Goal: Information Seeking & Learning: Learn about a topic

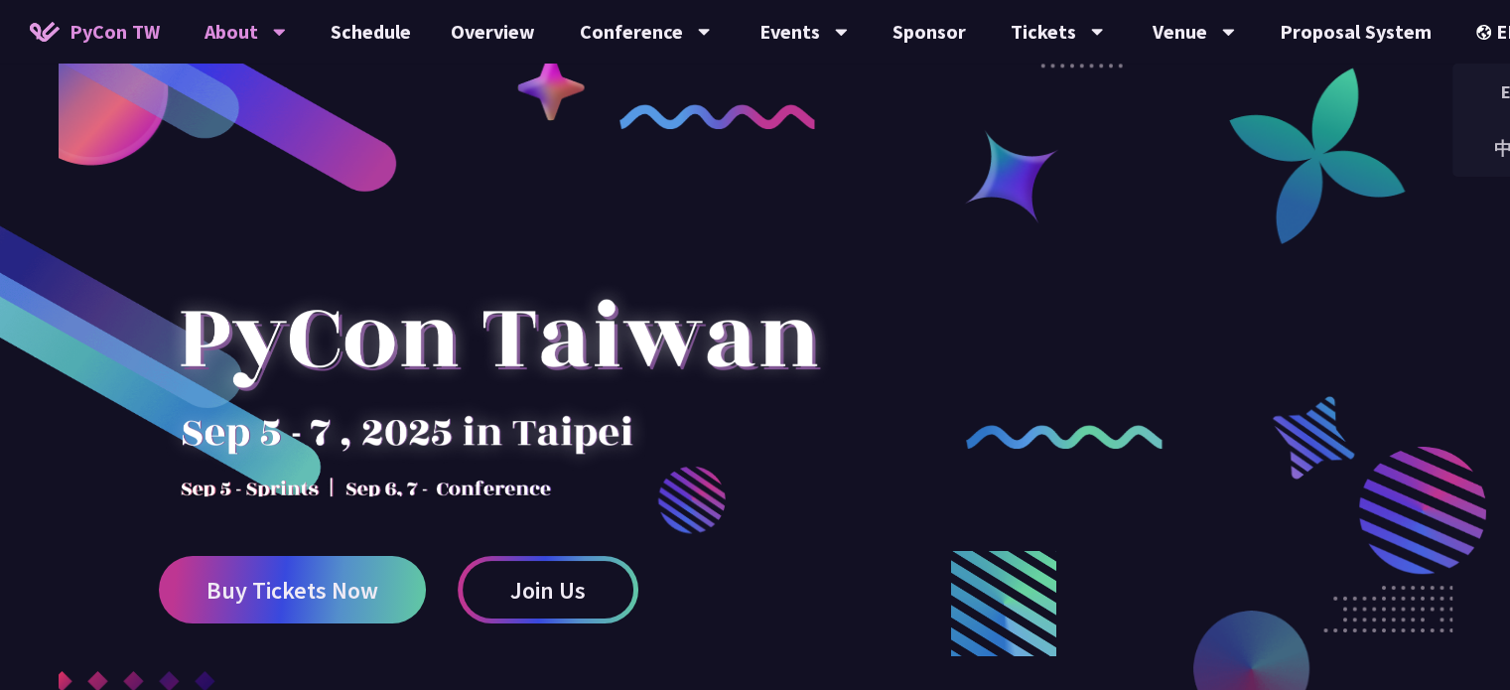
drag, startPoint x: 1490, startPoint y: 144, endPoint x: 350, endPoint y: 53, distance: 1143.5
click at [1490, 144] on div "中文" at bounding box center [1512, 148] width 119 height 47
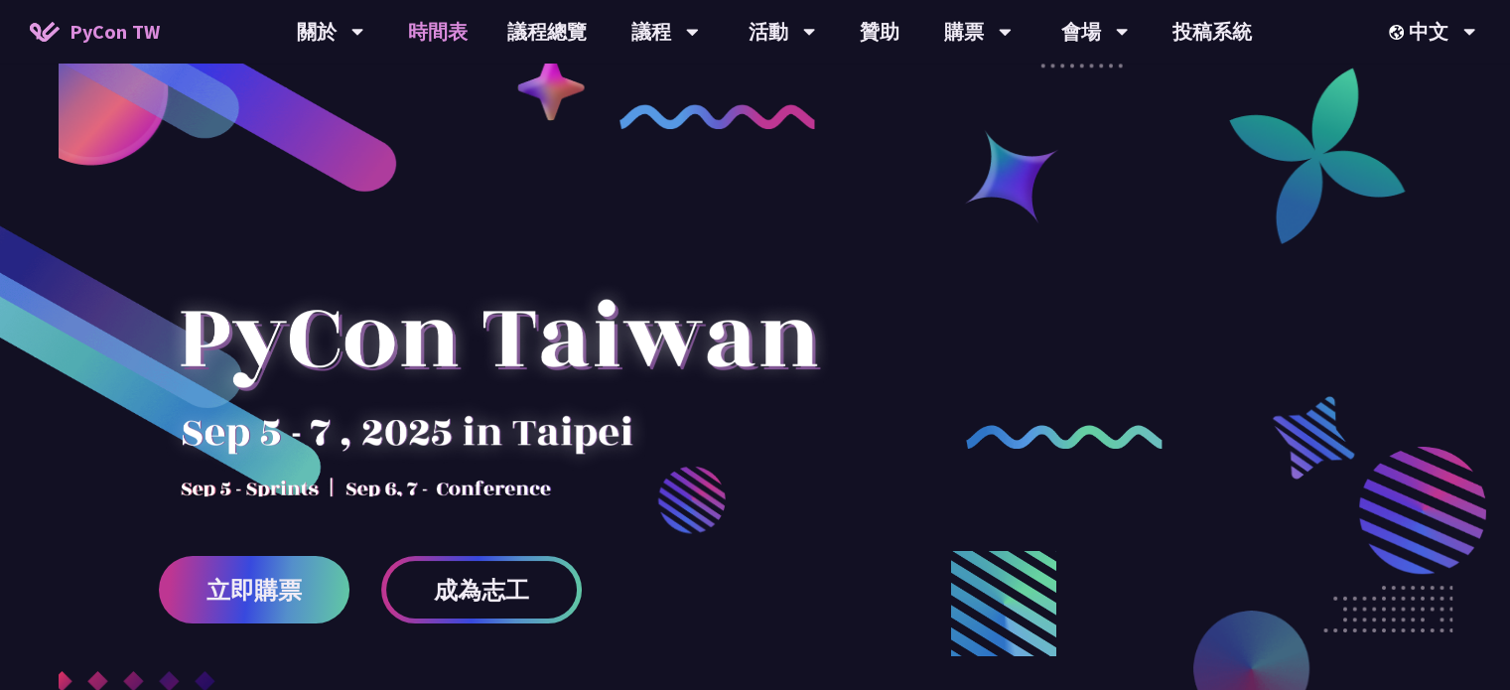
click at [436, 40] on link "時間表" at bounding box center [437, 32] width 99 height 64
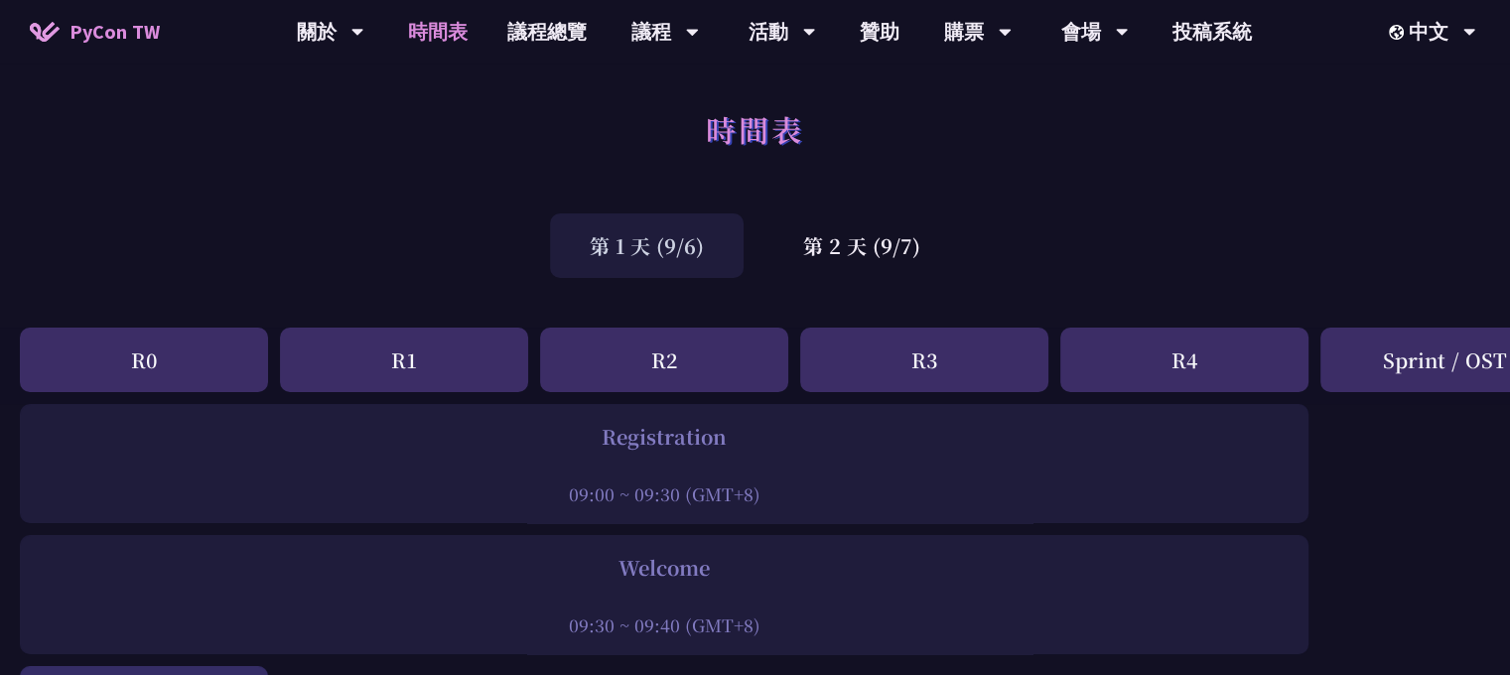
click at [894, 266] on div "第 2 天 (9/7)" at bounding box center [862, 245] width 197 height 65
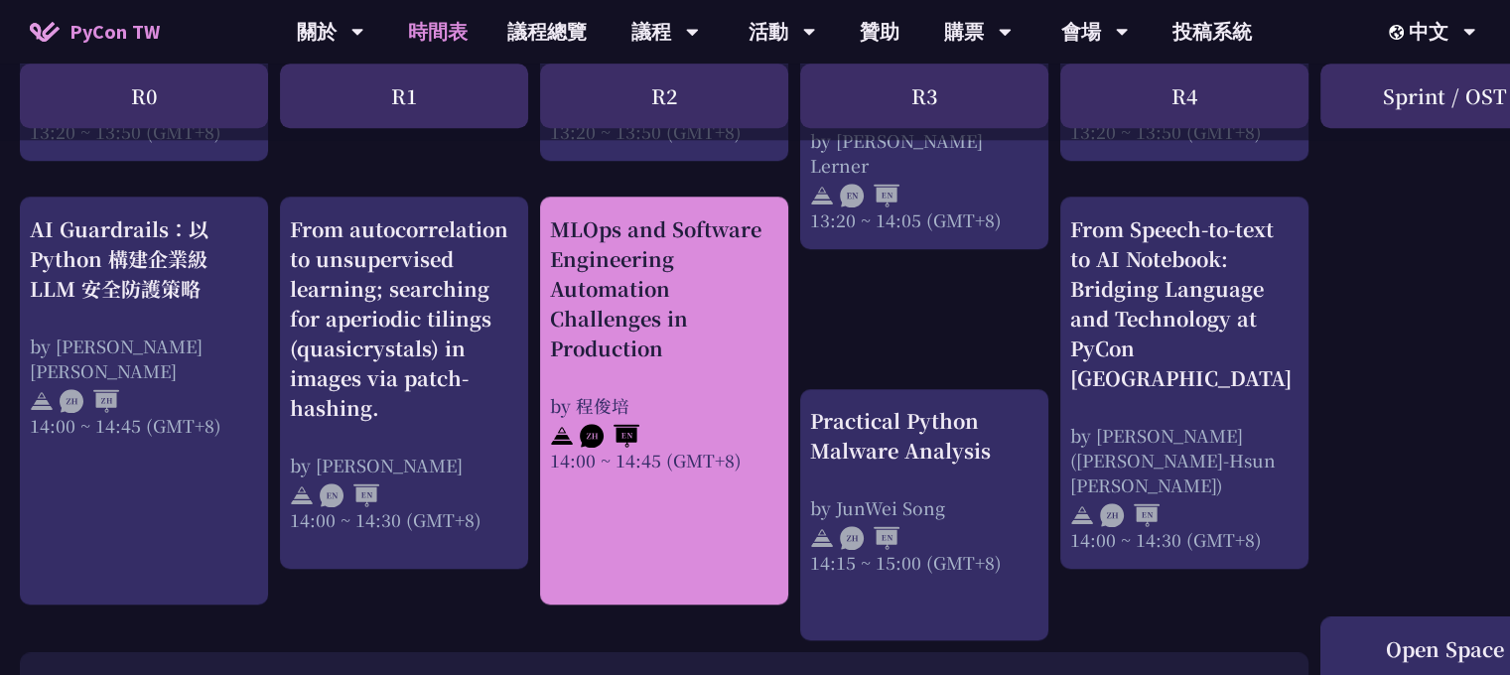
scroll to position [1986, 0]
click at [578, 376] on div "MLOps and Software Engineering Automation Challenges in Production by 程俊培 14:00…" at bounding box center [664, 342] width 228 height 258
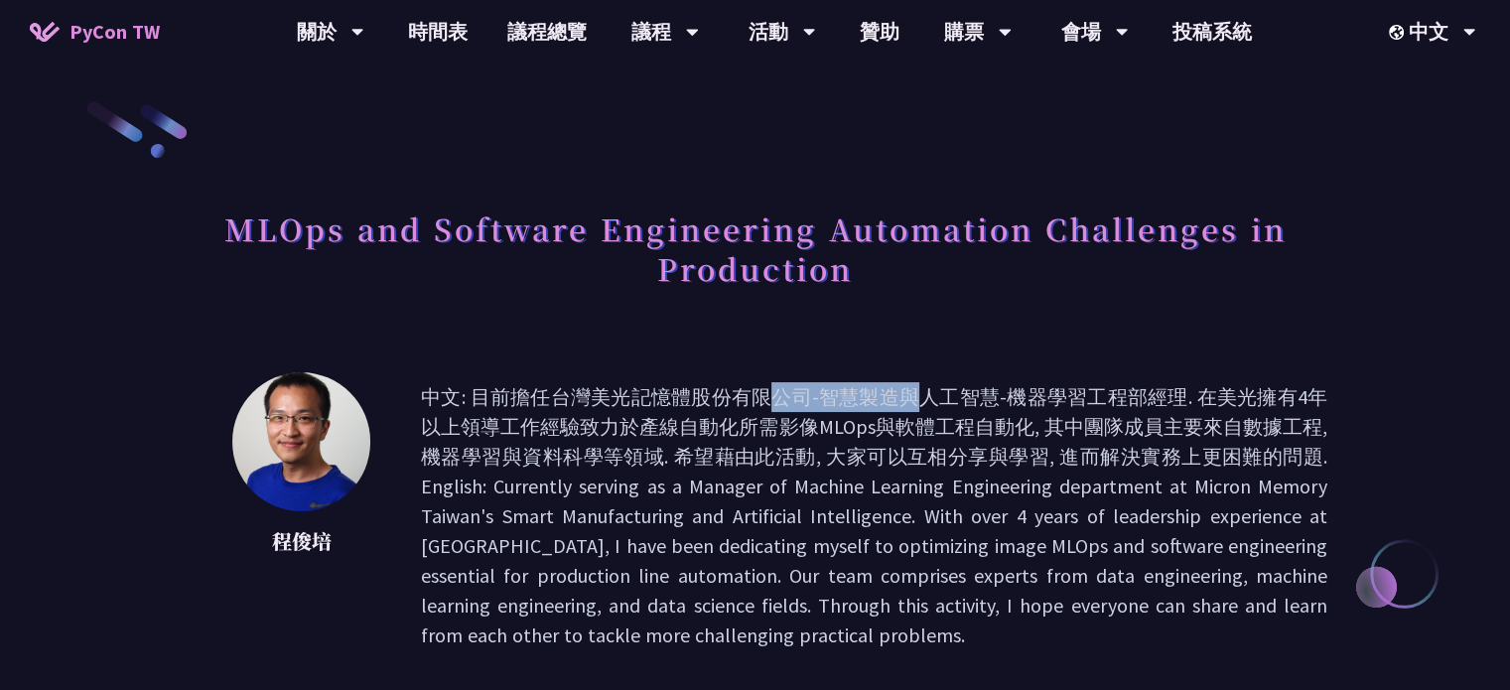
drag, startPoint x: 467, startPoint y: 400, endPoint x: 460, endPoint y: 412, distance: 13.8
click at [584, 400] on p "中文: 目前擔任台灣美光記憶體股份有限公司-智慧製造與人工智慧-機器學習工程部經理. 在美光擁有4年以上領導工作經驗致力於產線自動化所需影像MLOps與軟體工…" at bounding box center [874, 516] width 907 height 268
drag, startPoint x: 285, startPoint y: 547, endPoint x: 373, endPoint y: 546, distance: 88.4
click at [373, 546] on div "程俊培 中文: 目前擔任台灣美光記憶體股份有限公司-智慧製造與人工智慧-機器學習工程部經理. 在美光擁有4年以上領導工作經驗致力於產線自動化所需影像MLOps…" at bounding box center [755, 516] width 1145 height 288
click at [271, 544] on p "程俊培" at bounding box center [301, 541] width 139 height 30
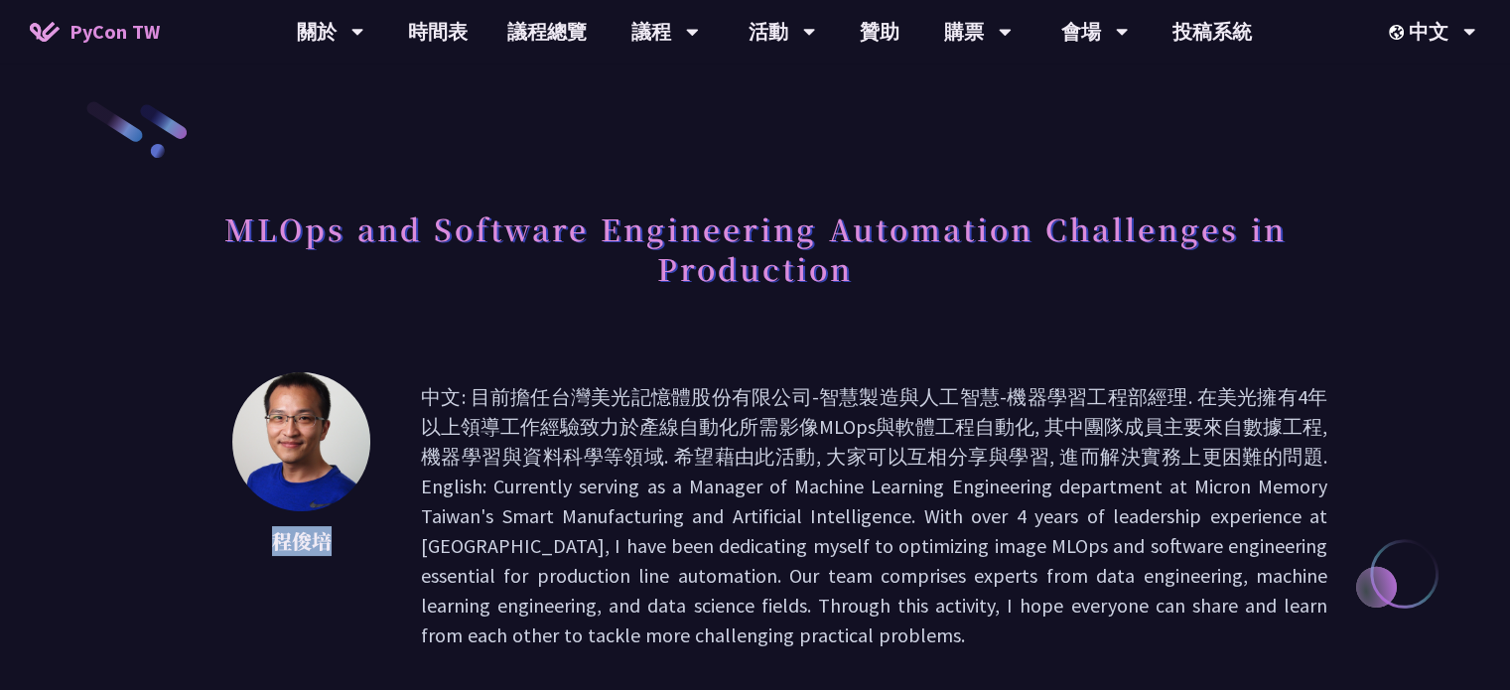
drag, startPoint x: 266, startPoint y: 544, endPoint x: 338, endPoint y: 543, distance: 71.5
click at [338, 543] on p "程俊培" at bounding box center [301, 541] width 139 height 30
copy p "程俊培"
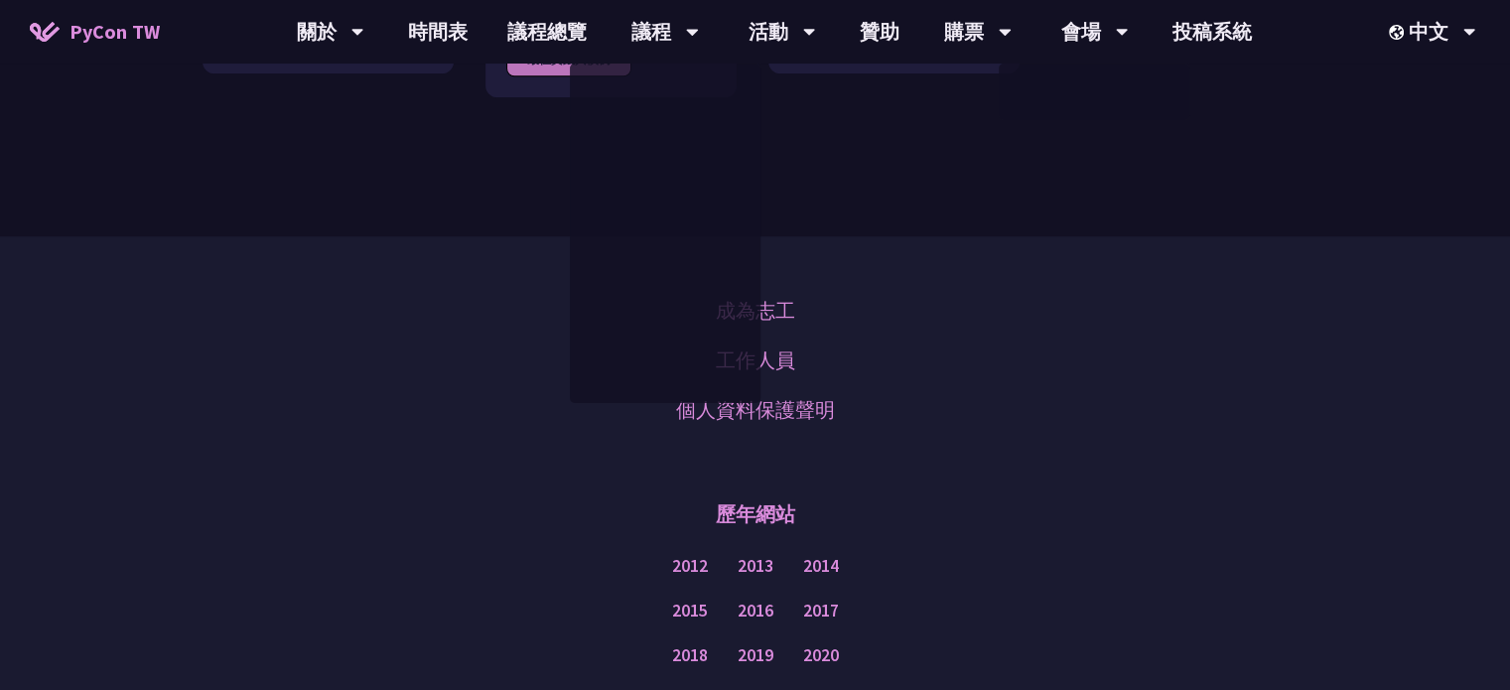
scroll to position [2212, 0]
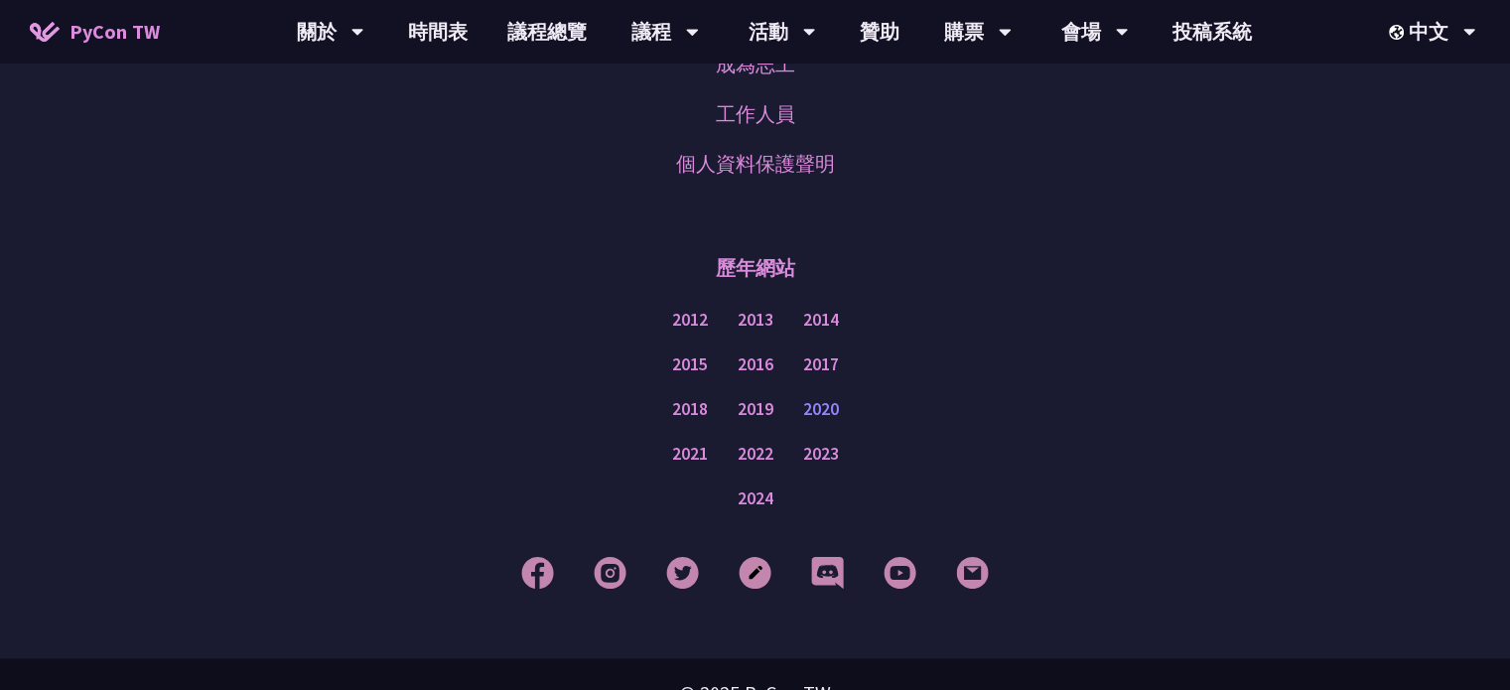
click at [822, 397] on link "2020" at bounding box center [821, 409] width 36 height 25
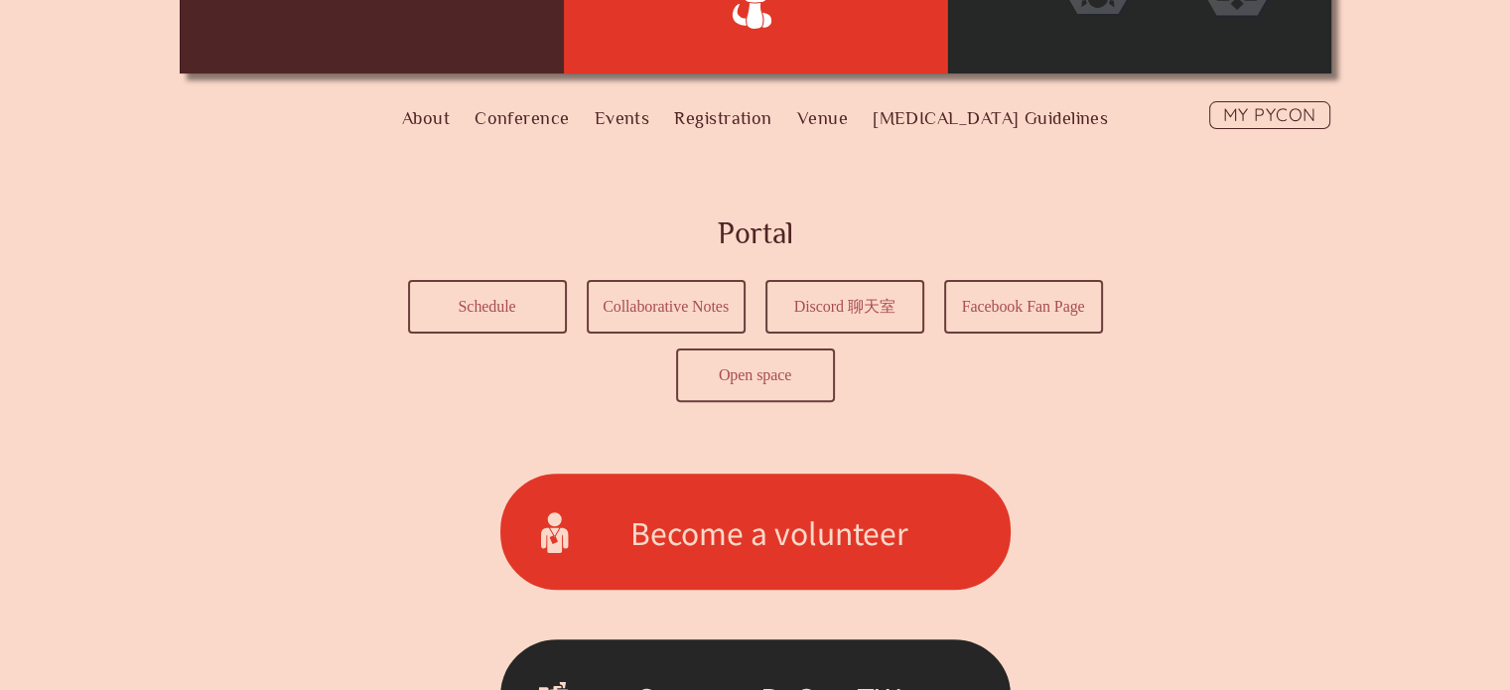
scroll to position [695, 0]
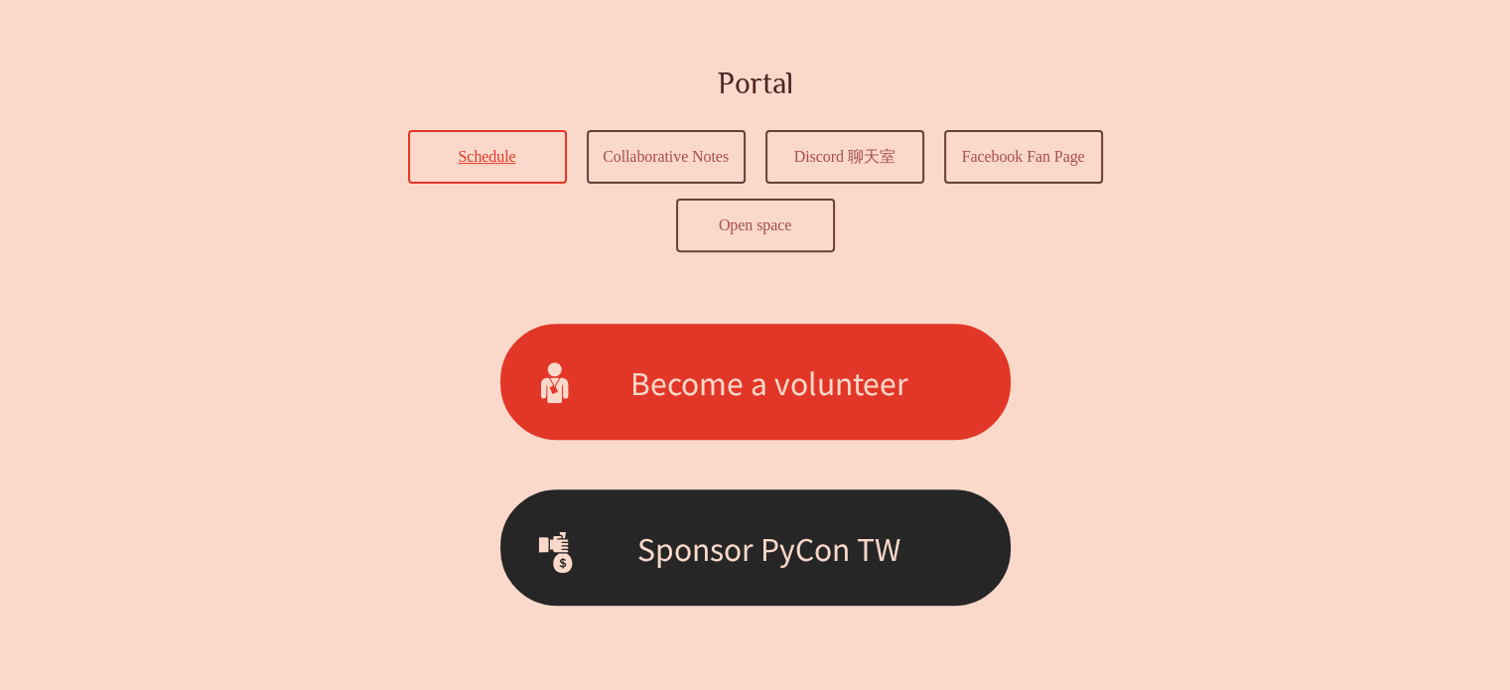
click at [532, 150] on link "Schedule" at bounding box center [487, 157] width 155 height 50
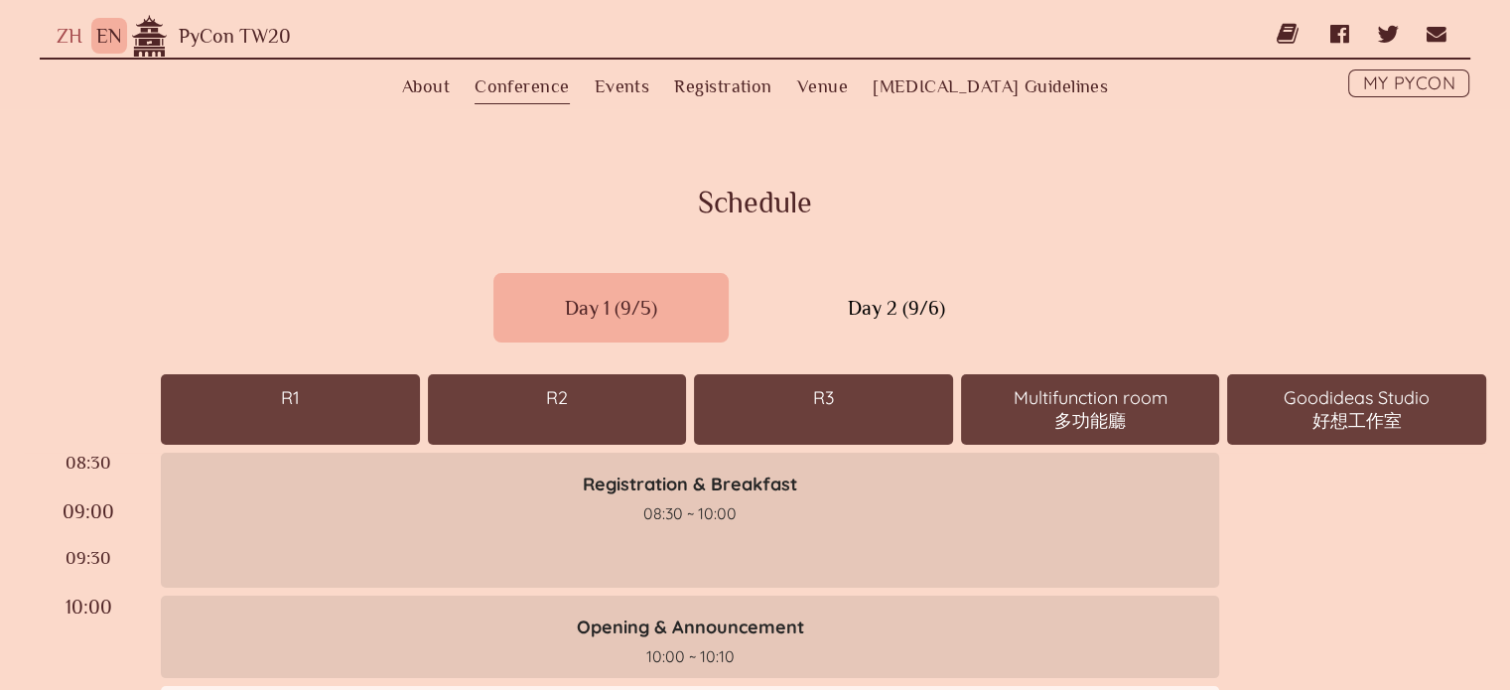
click at [886, 290] on div "Day 2 (9/6)" at bounding box center [896, 308] width 240 height 70
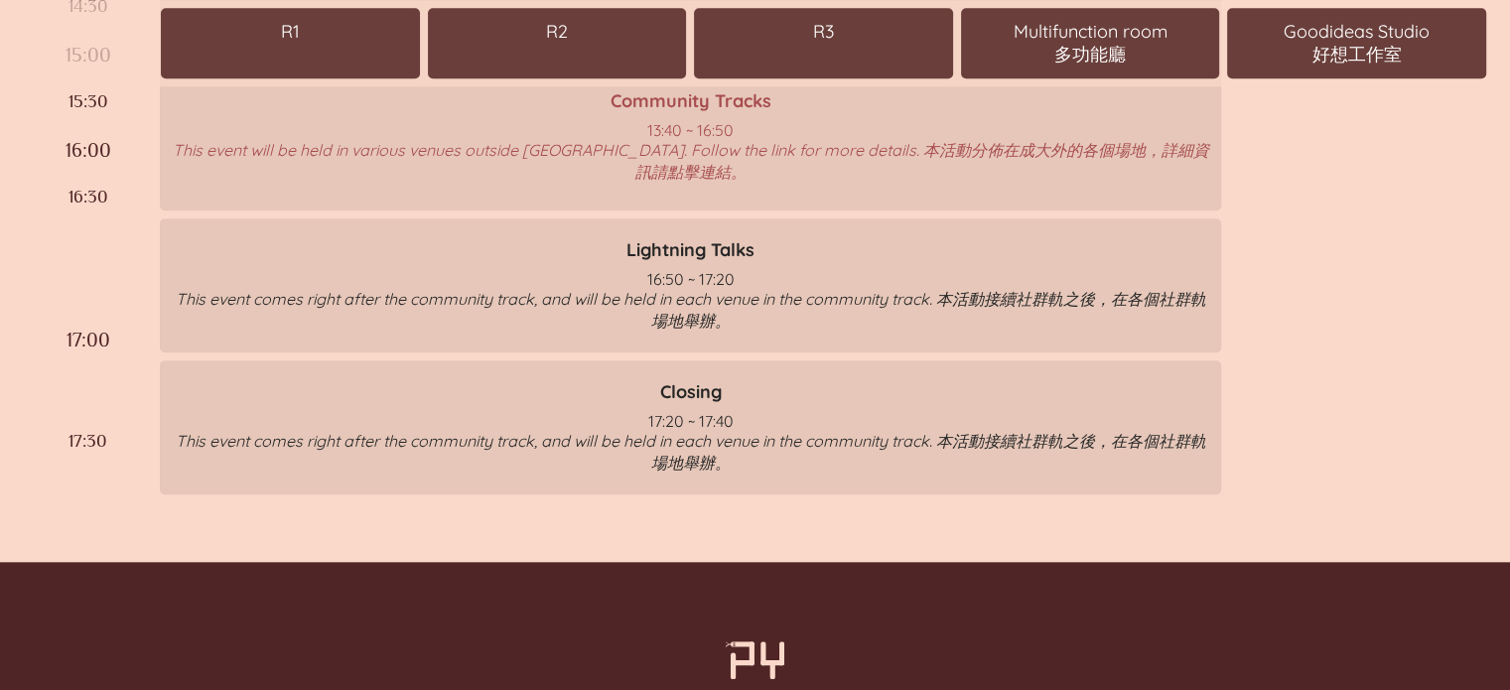
scroll to position [2085, 0]
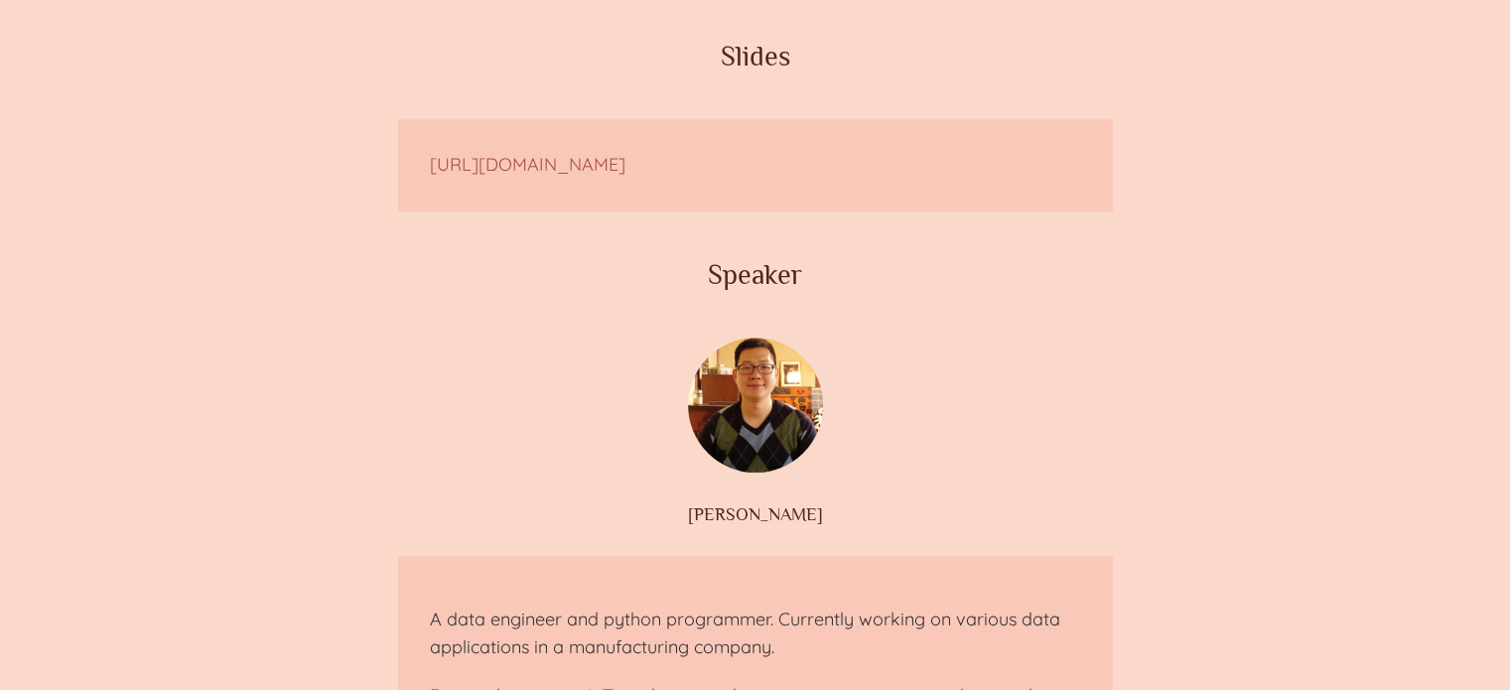
scroll to position [1986, 0]
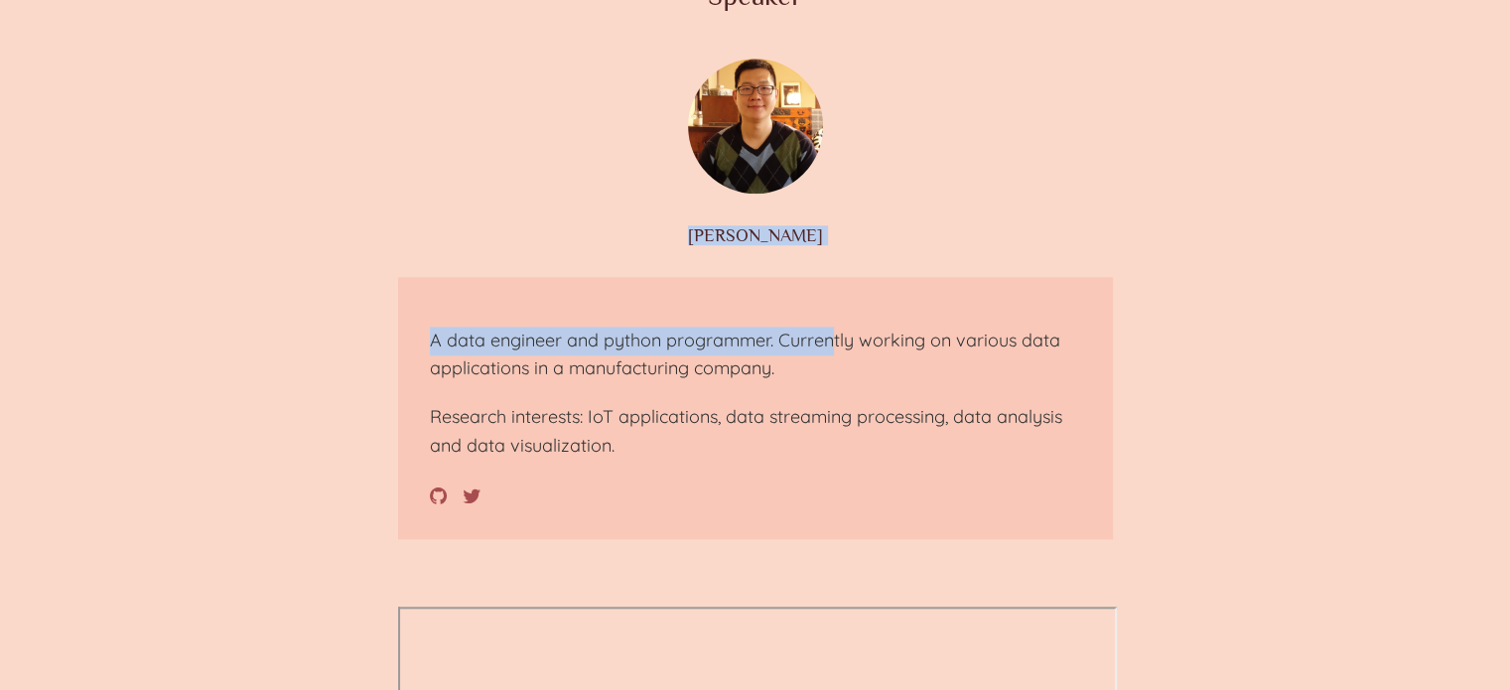
drag, startPoint x: 834, startPoint y: 303, endPoint x: 917, endPoint y: 317, distance: 84.6
click at [917, 317] on article "[PERSON_NAME] A data engineer and python programmer. Currently working on vario…" at bounding box center [755, 299] width 715 height 481
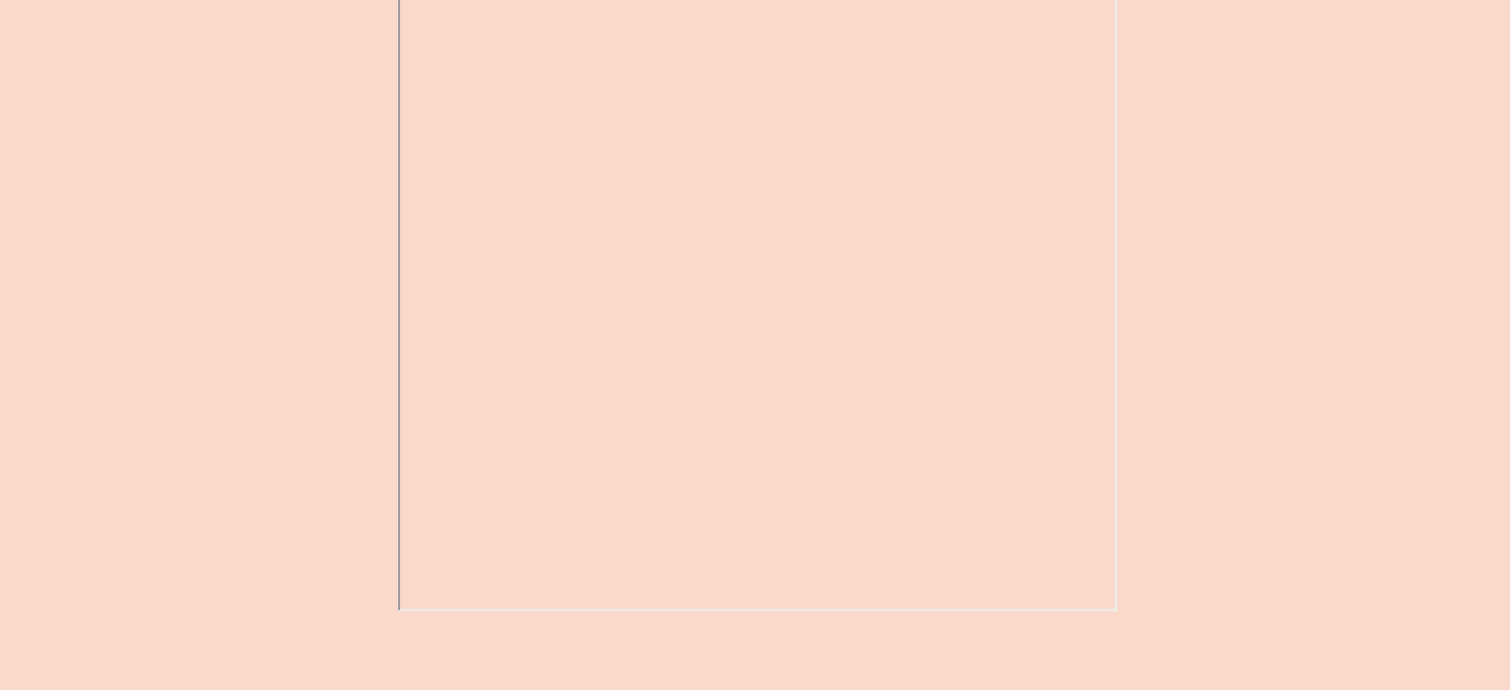
scroll to position [2085, 0]
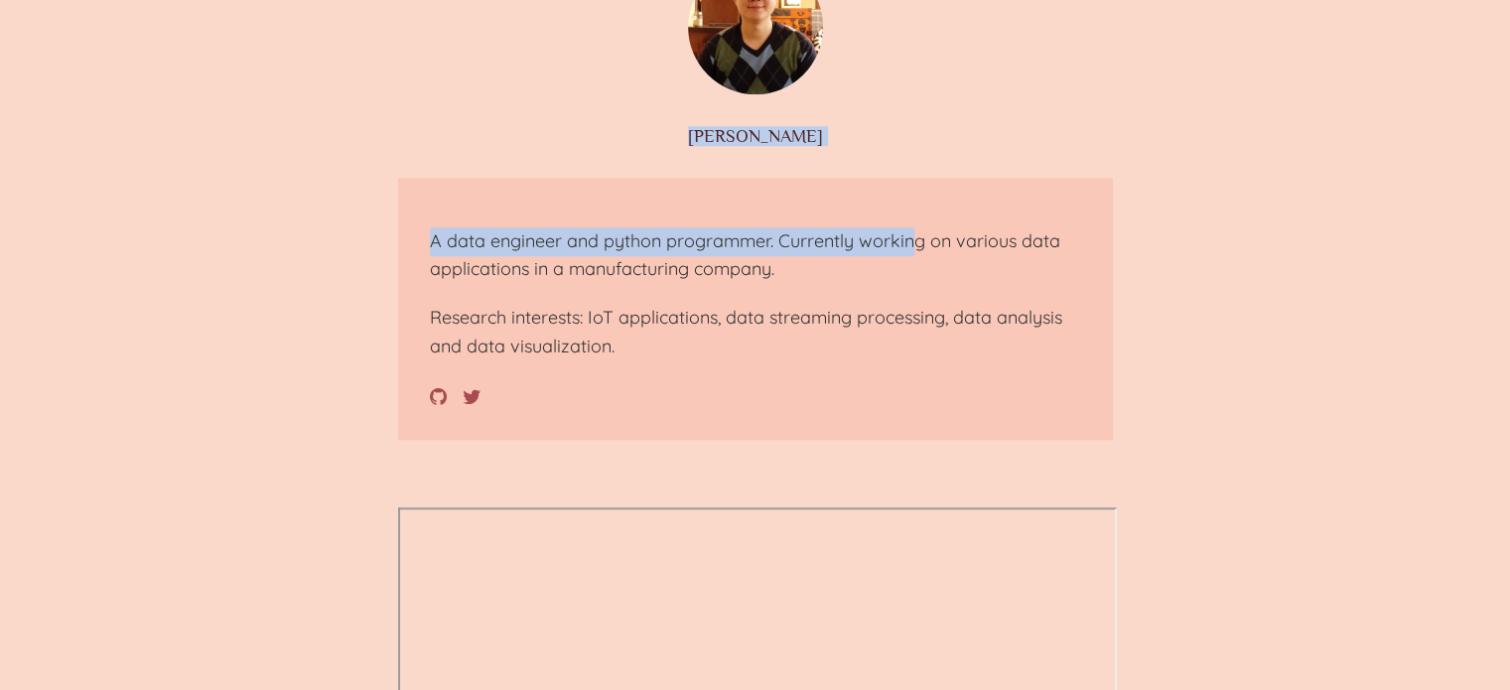
click at [769, 85] on img at bounding box center [755, 26] width 135 height 135
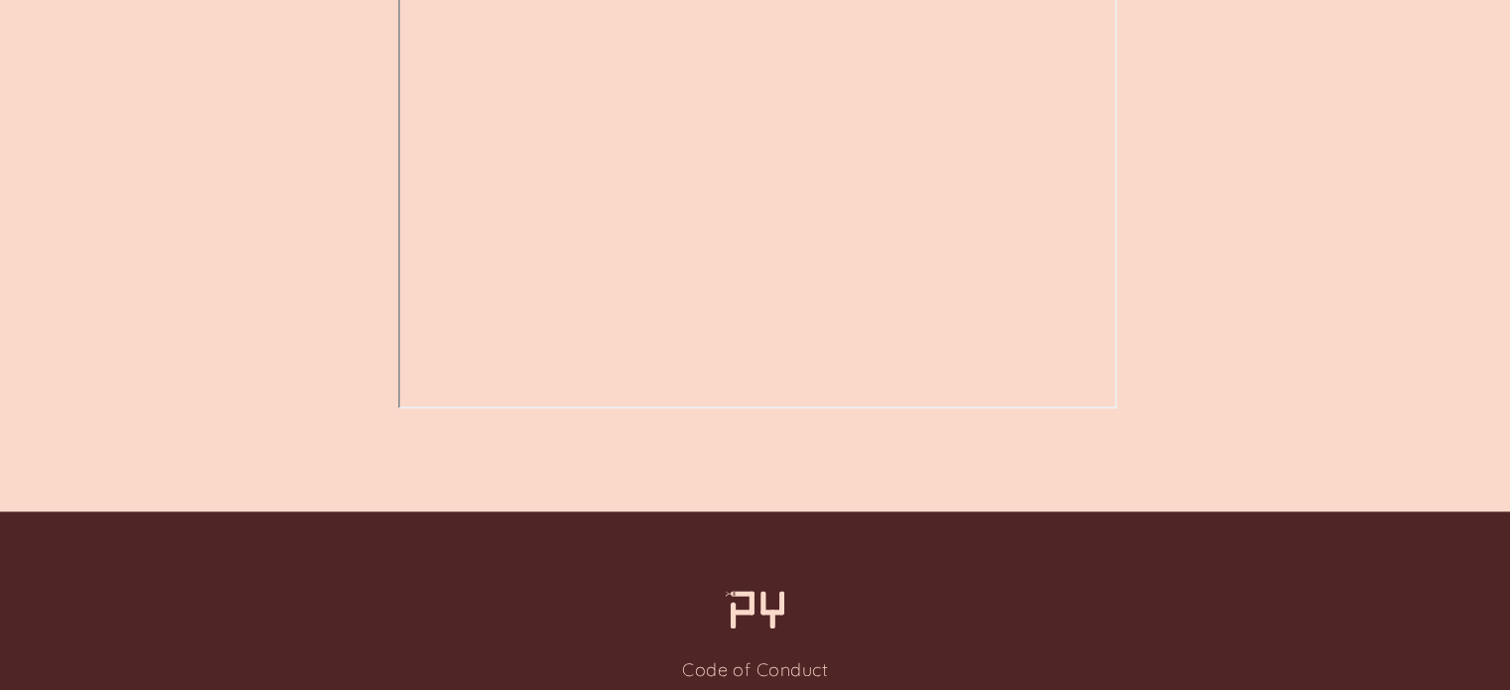
scroll to position [3149, 0]
